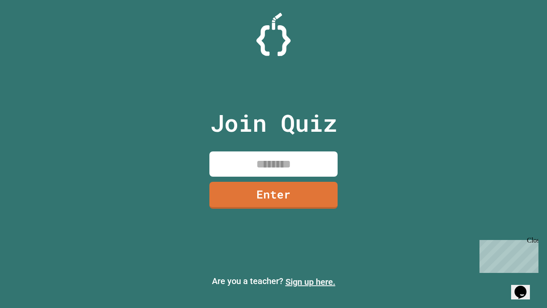
click at [311, 282] on link "Sign up here." at bounding box center [311, 282] width 50 height 10
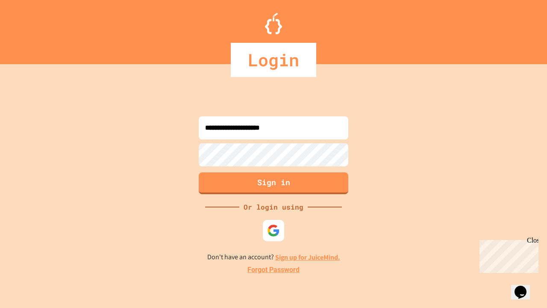
type input "**********"
